Goal: Find specific page/section: Find specific page/section

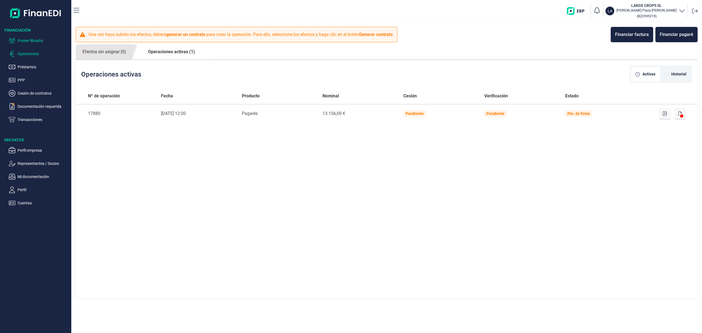
click at [46, 41] on p "Poseer librador" at bounding box center [44, 40] width 52 height 7
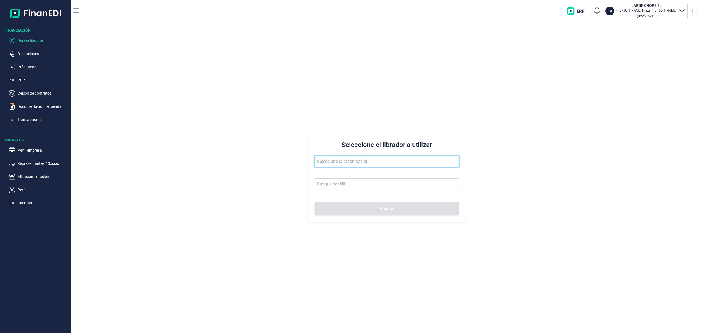
click at [345, 161] on input "text" at bounding box center [386, 162] width 144 height 12
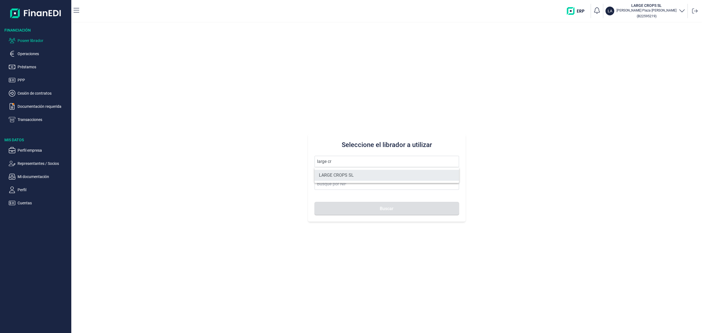
click at [349, 176] on li "LARGE CROPS SL" at bounding box center [386, 175] width 144 height 11
type input "LARGE CROPS SL"
type input "B22595219"
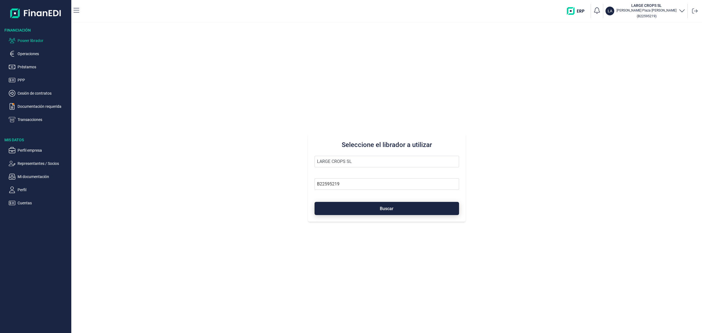
click at [367, 205] on button "Buscar" at bounding box center [386, 208] width 144 height 13
